Goal: Task Accomplishment & Management: Manage account settings

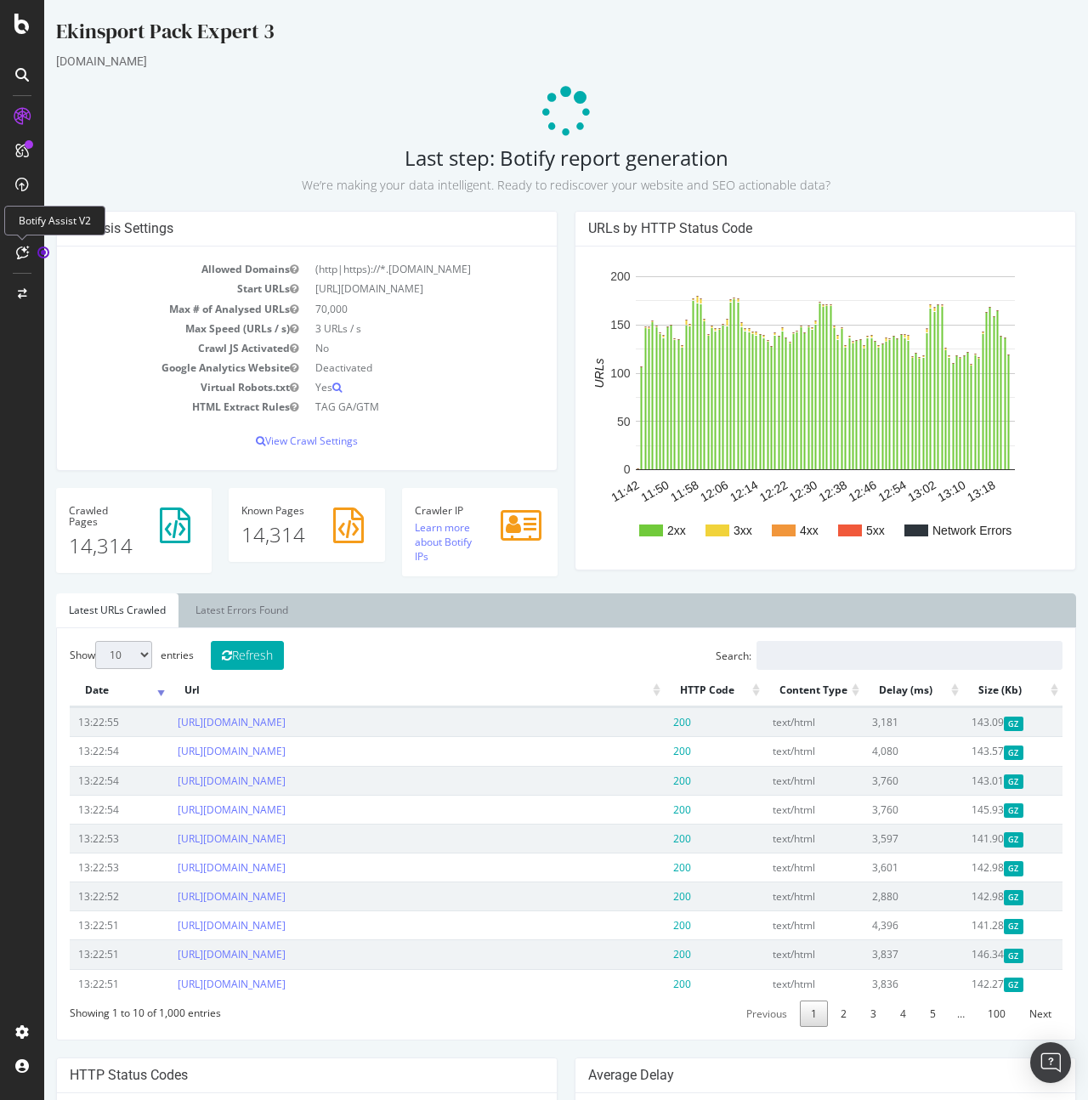
click at [22, 255] on icon at bounding box center [22, 253] width 13 height 14
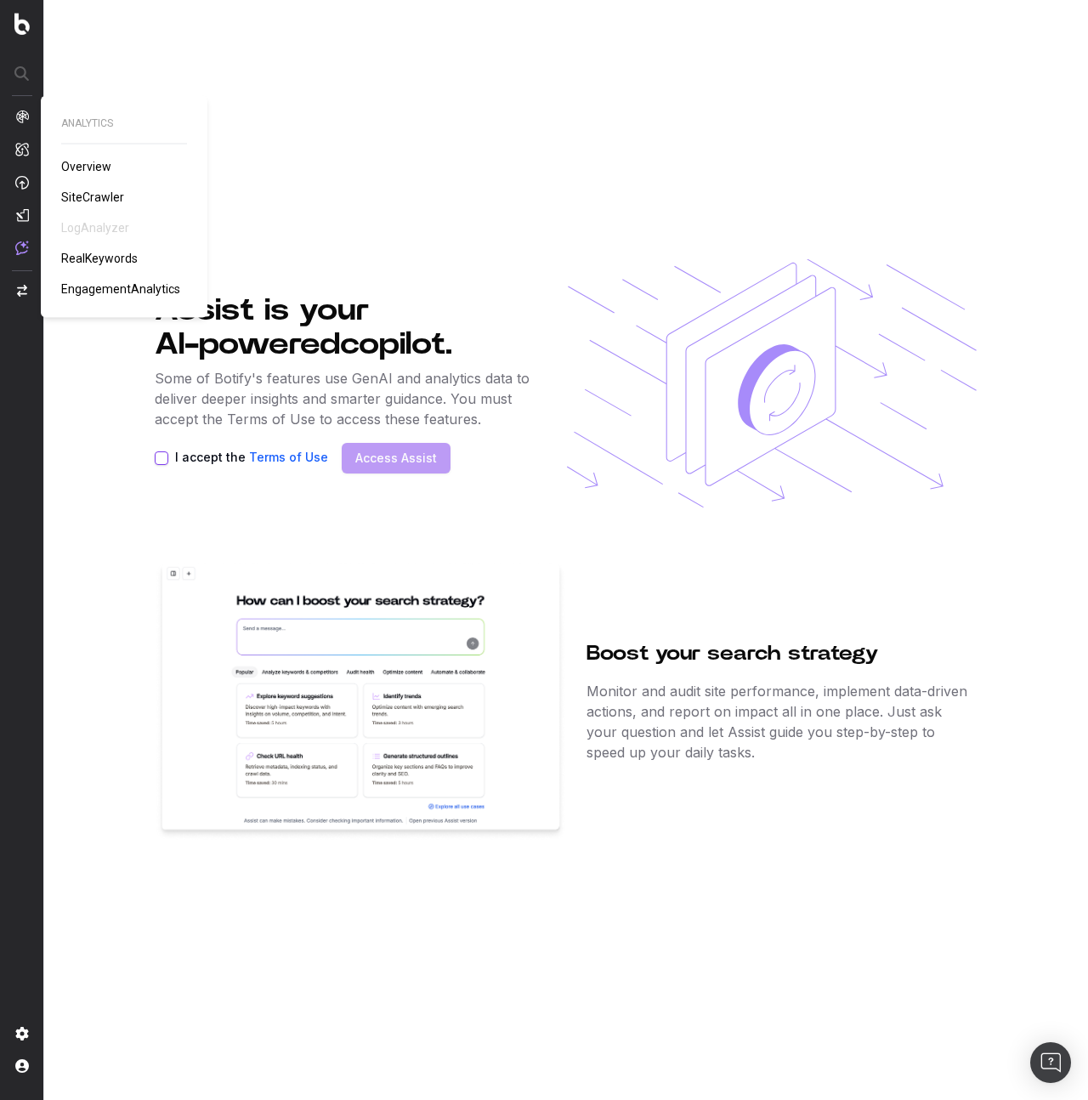
click at [104, 198] on span "SiteCrawler" at bounding box center [92, 197] width 63 height 14
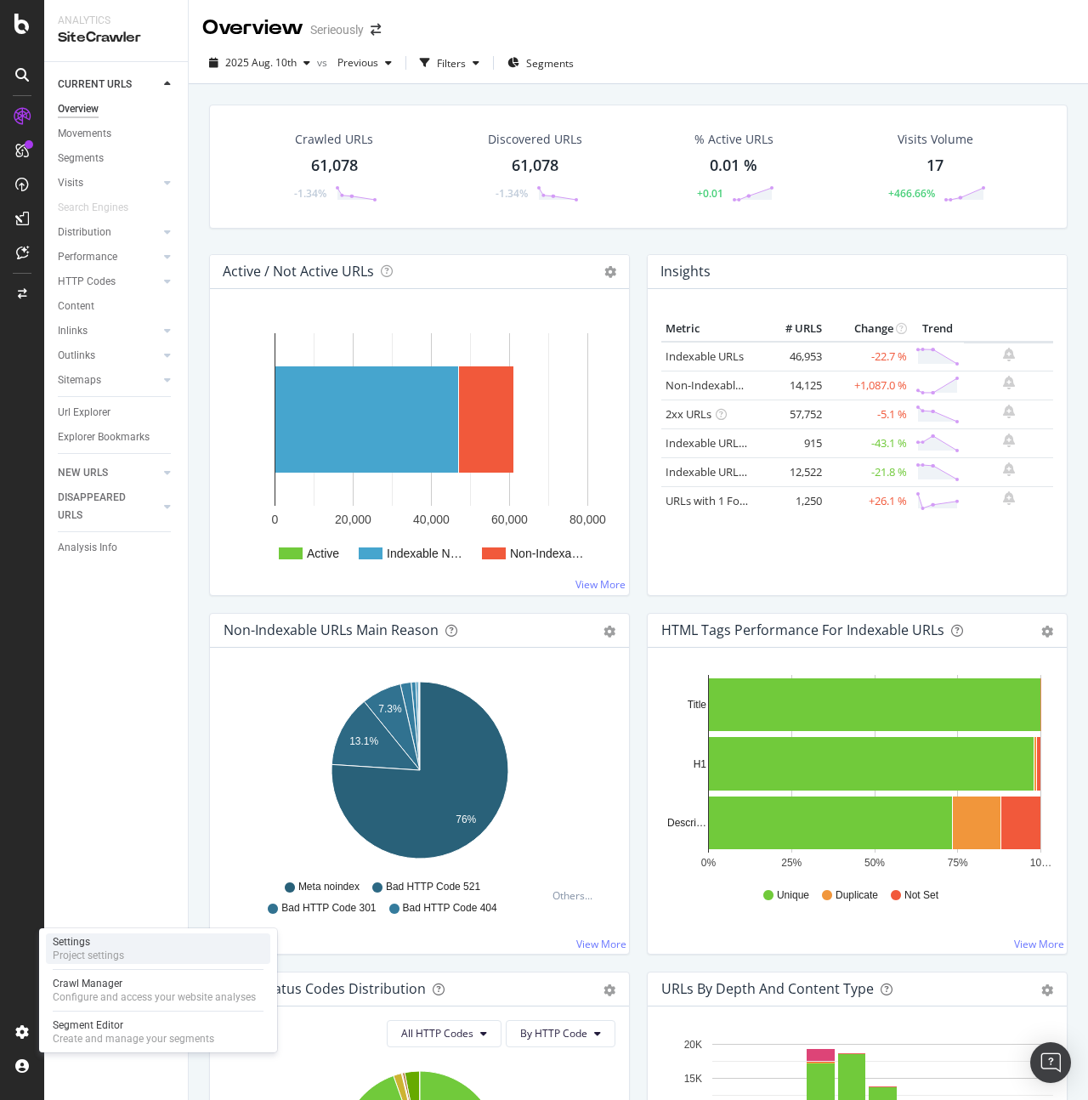
click at [113, 961] on div "Project settings" at bounding box center [88, 956] width 71 height 14
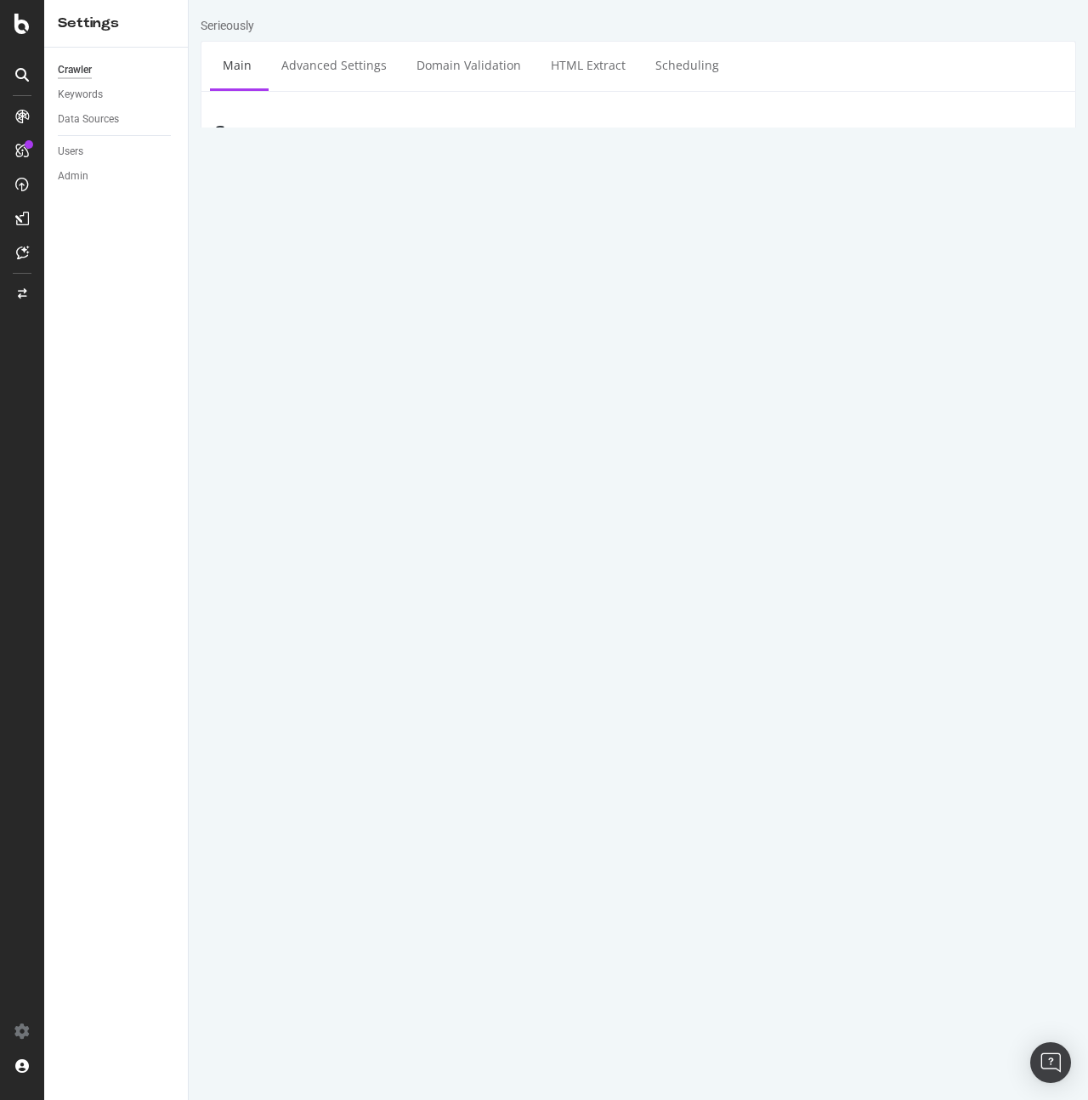
click at [434, 223] on textarea "https://preprod.serieously.com/" at bounding box center [711, 234] width 703 height 55
paste textarea "www."
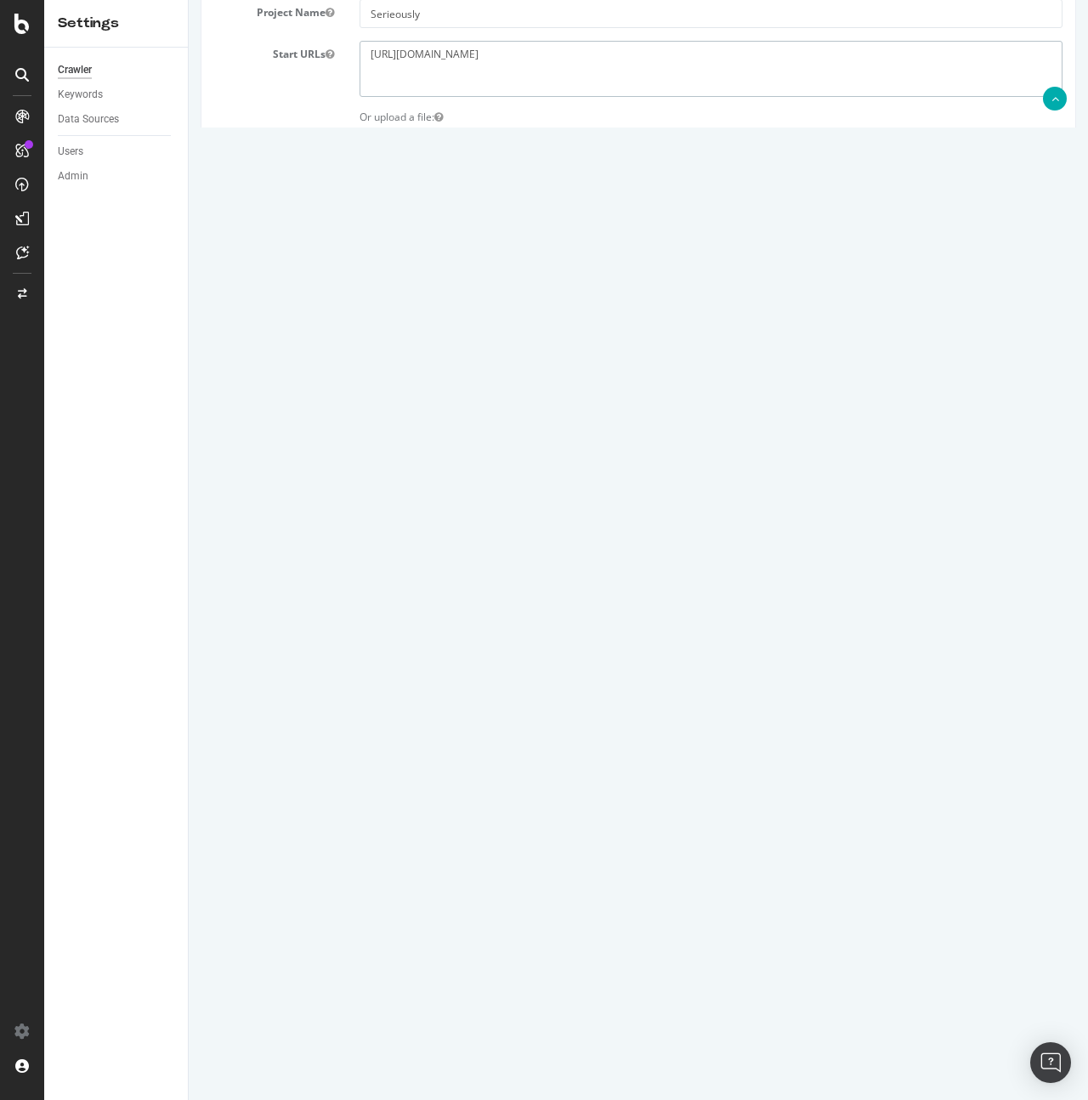
scroll to position [184, 0]
type textarea "https://www.serieously.com/"
click at [614, 434] on input "preprod.serieously.com" at bounding box center [657, 434] width 163 height 29
paste input "www."
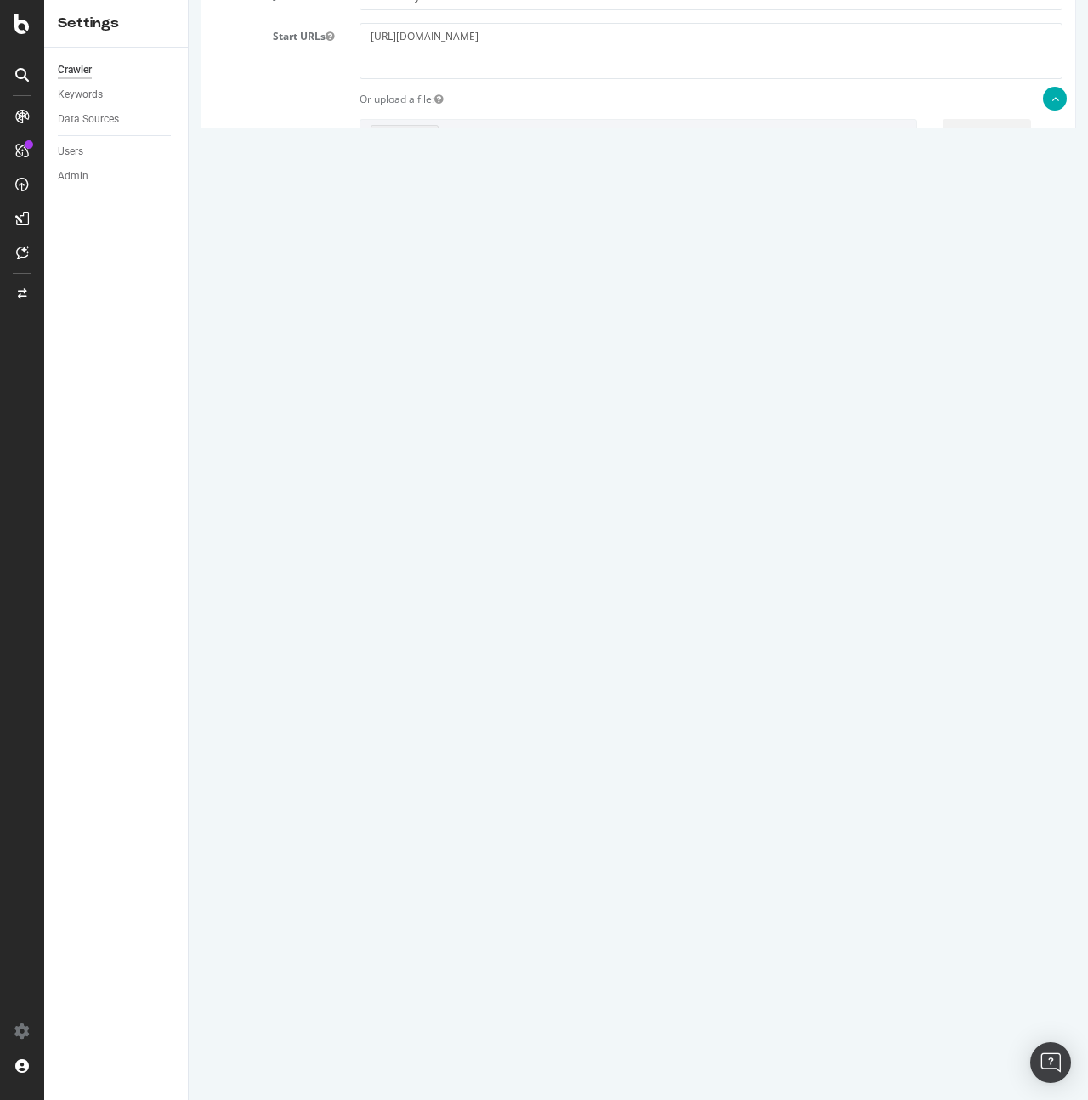
scroll to position [285, 0]
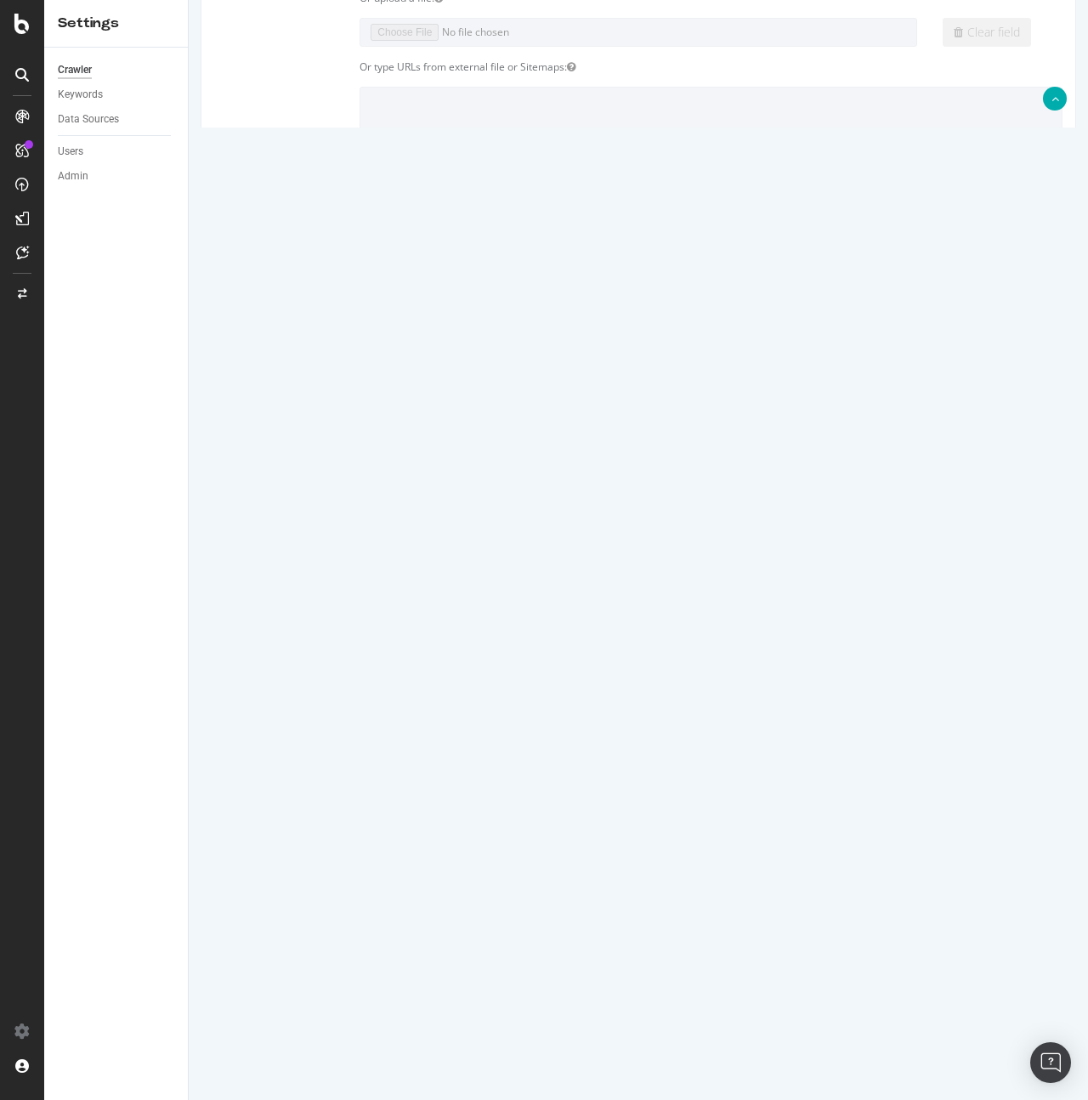
type input "www.serieously.com"
drag, startPoint x: 665, startPoint y: 908, endPoint x: 570, endPoint y: 863, distance: 105.3
click at [570, 863] on article "Sitemaps Compare with Sitemaps https://preprod.serieously.com/sitemap-news.xml …" at bounding box center [638, 913] width 848 height 167
click at [575, 1038] on button "Save" at bounding box center [573, 1044] width 41 height 26
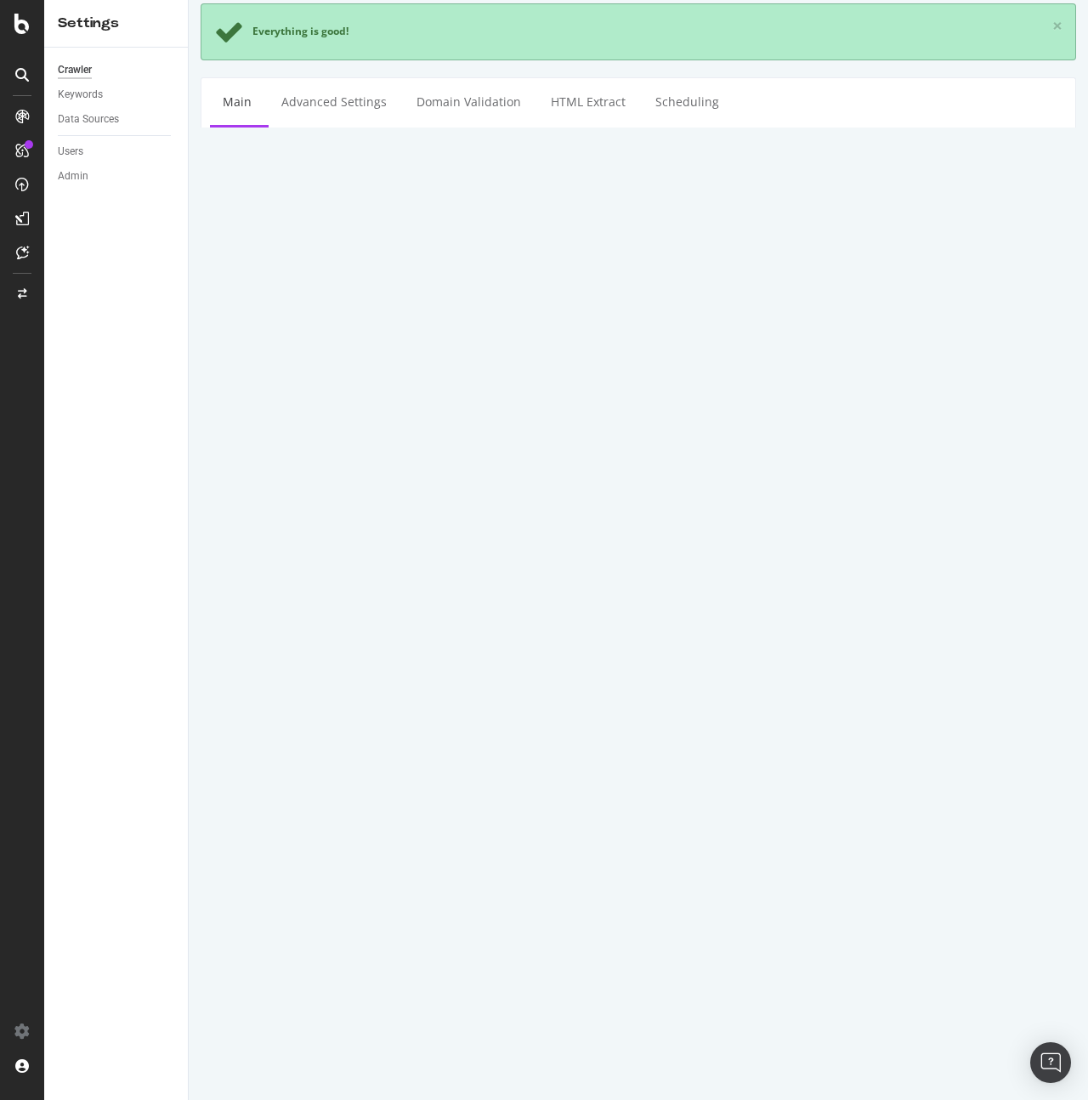
scroll to position [0, 0]
